Goal: Check status: Check status

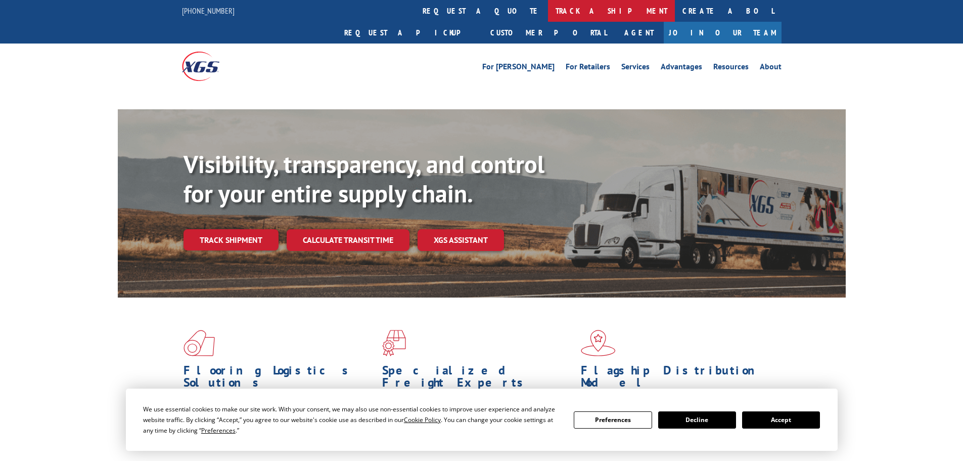
click at [548, 13] on link "track a shipment" at bounding box center [611, 11] width 127 height 22
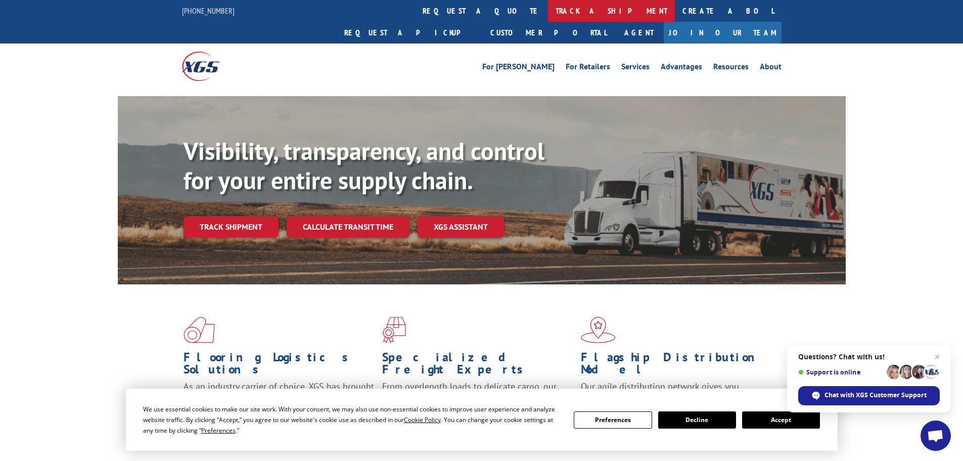
click at [548, 12] on link "track a shipment" at bounding box center [611, 11] width 127 height 22
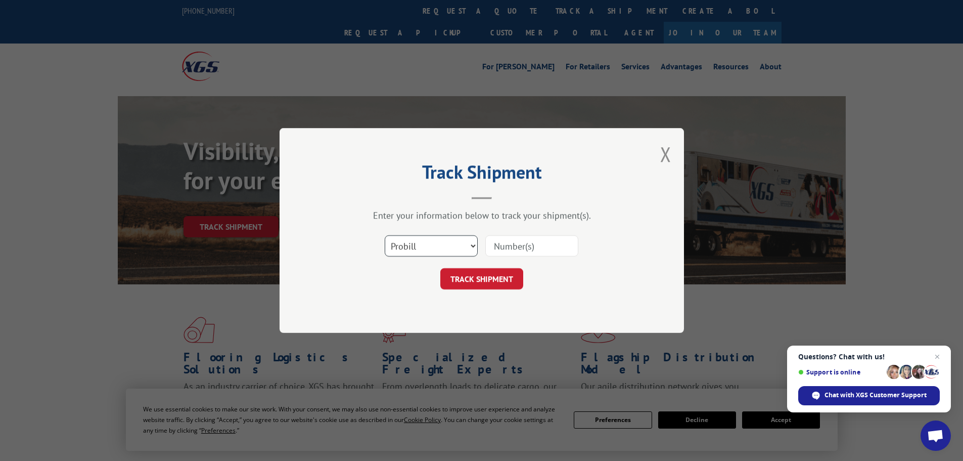
click at [393, 244] on select "Select category... Probill BOL PO" at bounding box center [431, 245] width 93 height 21
select select "po"
click at [385, 235] on select "Select category... Probill BOL PO" at bounding box center [431, 245] width 93 height 21
click at [499, 247] on input at bounding box center [531, 245] width 93 height 21
paste input "13505655"
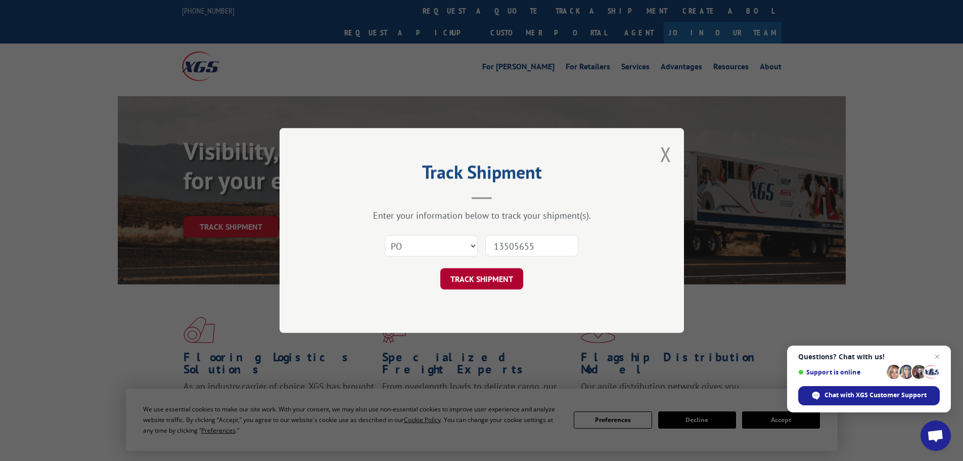
type input "13505655"
click at [490, 281] on button "TRACK SHIPMENT" at bounding box center [481, 278] width 83 height 21
